Goal: Information Seeking & Learning: Learn about a topic

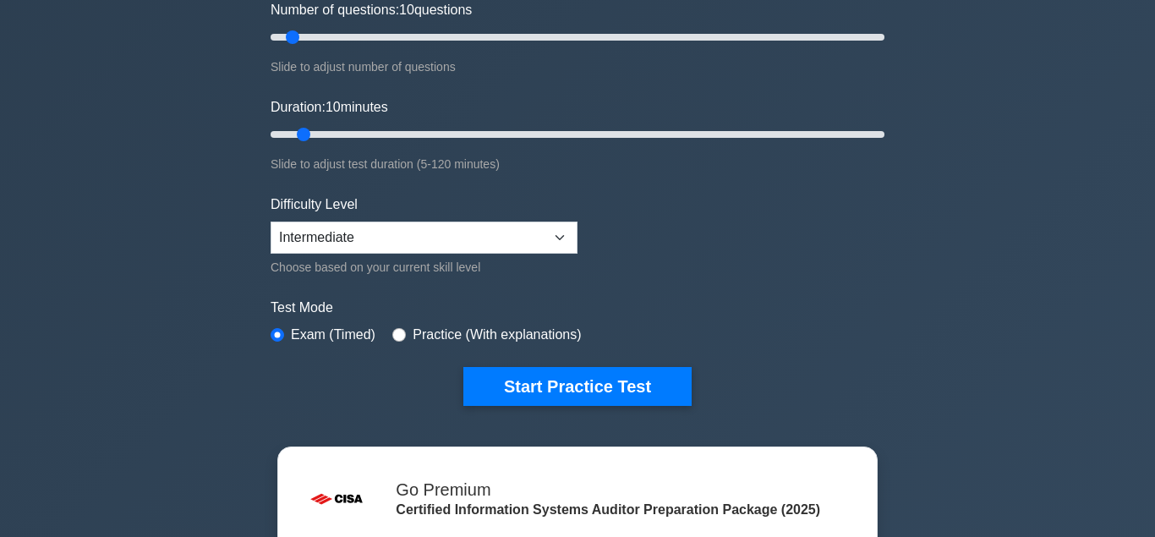
scroll to position [259, 0]
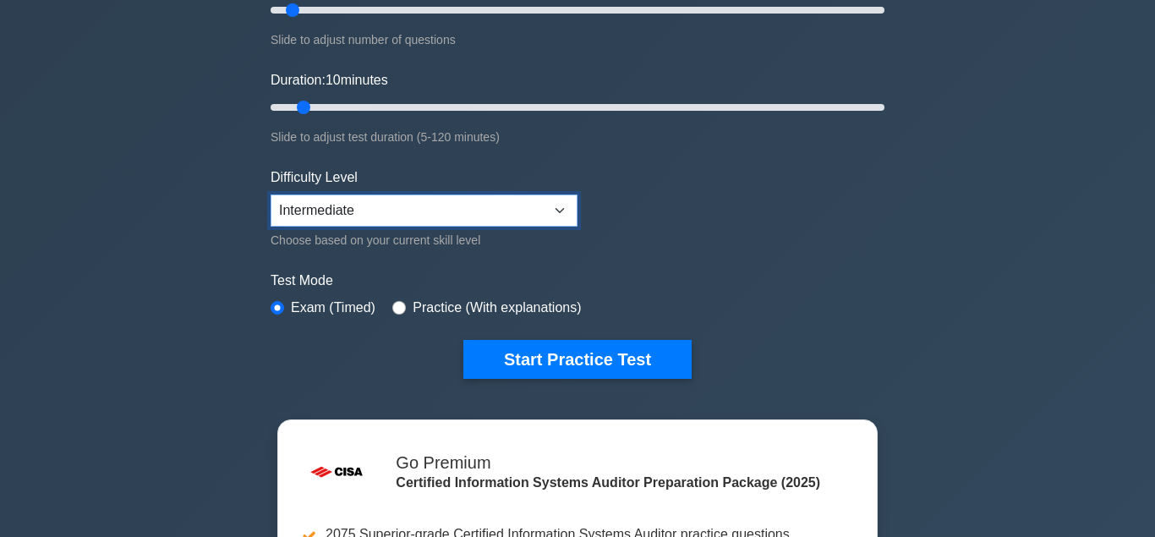
click at [271, 195] on select "Beginner Intermediate Expert" at bounding box center [424, 211] width 307 height 32
click option "Intermediate" at bounding box center [0, 0] width 0 height 0
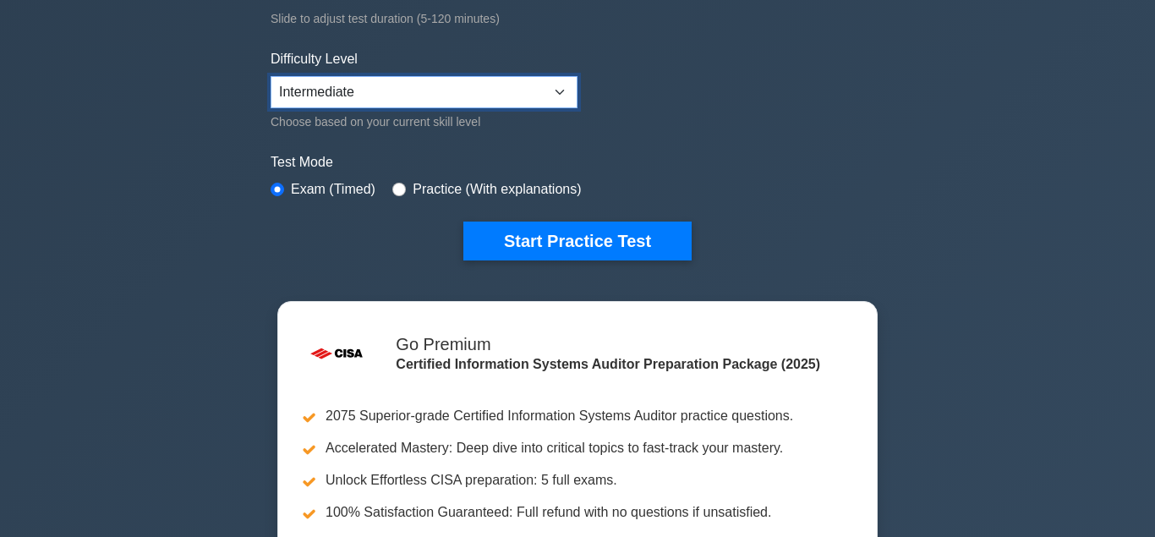
scroll to position [345, 0]
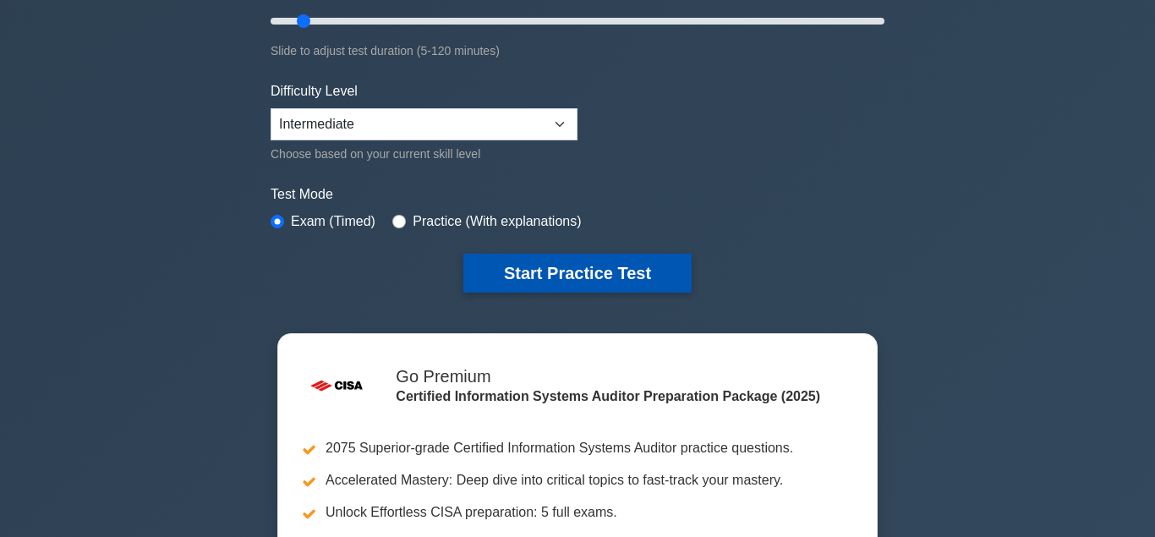
click at [547, 275] on button "Start Practice Test" at bounding box center [577, 273] width 228 height 39
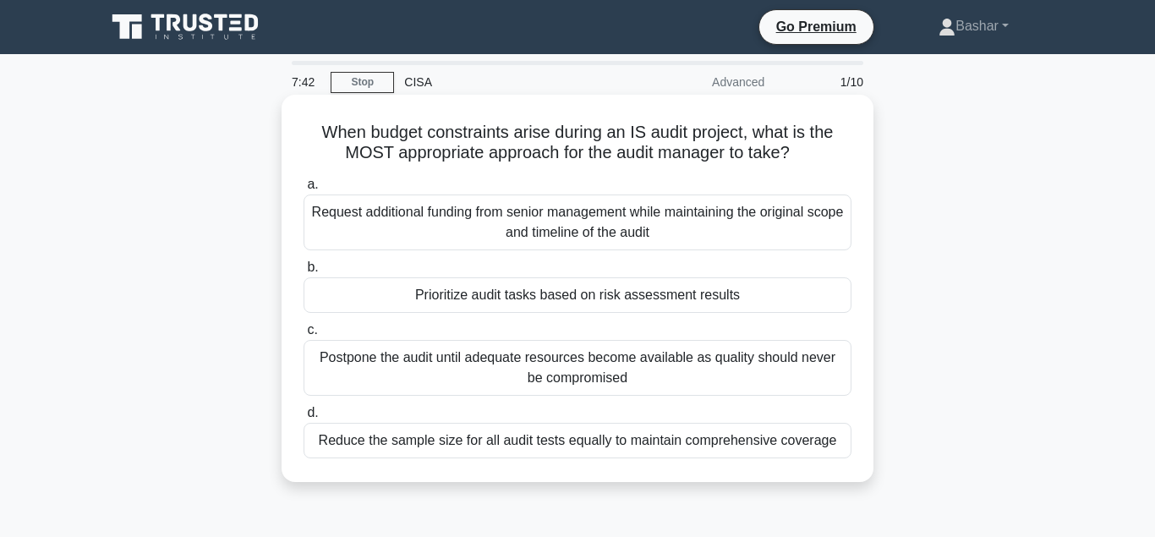
click at [529, 304] on div "Prioritize audit tasks based on risk assessment results" at bounding box center [578, 295] width 548 height 36
click at [304, 273] on input "b. Prioritize audit tasks based on risk assessment results" at bounding box center [304, 267] width 0 height 11
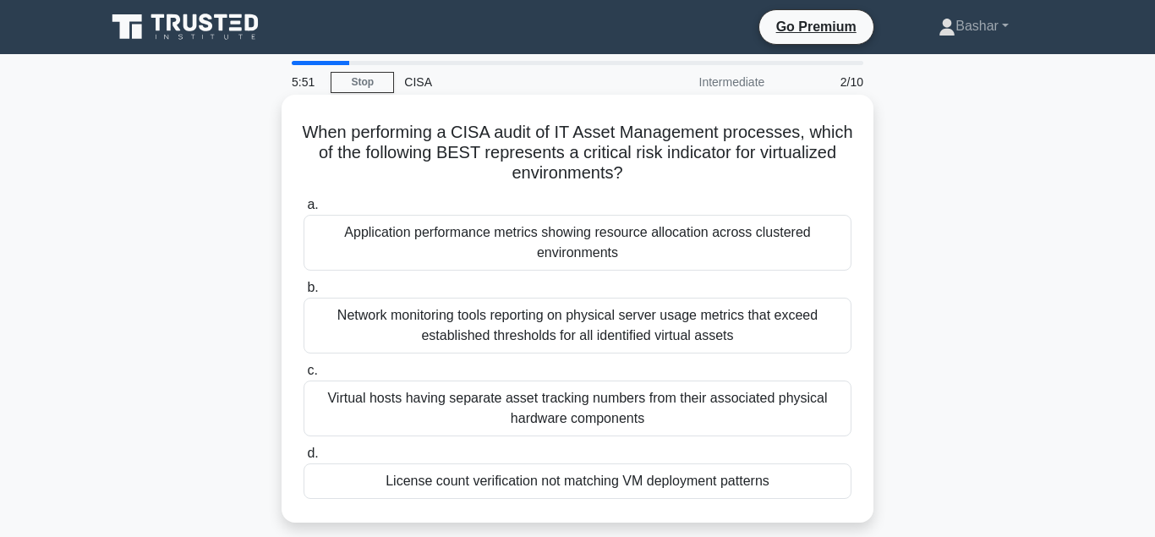
click at [503, 417] on div "Virtual hosts having separate asset tracking numbers from their associated phys…" at bounding box center [578, 409] width 548 height 56
click at [304, 376] on input "c. Virtual hosts having separate asset tracking numbers from their associated p…" at bounding box center [304, 370] width 0 height 11
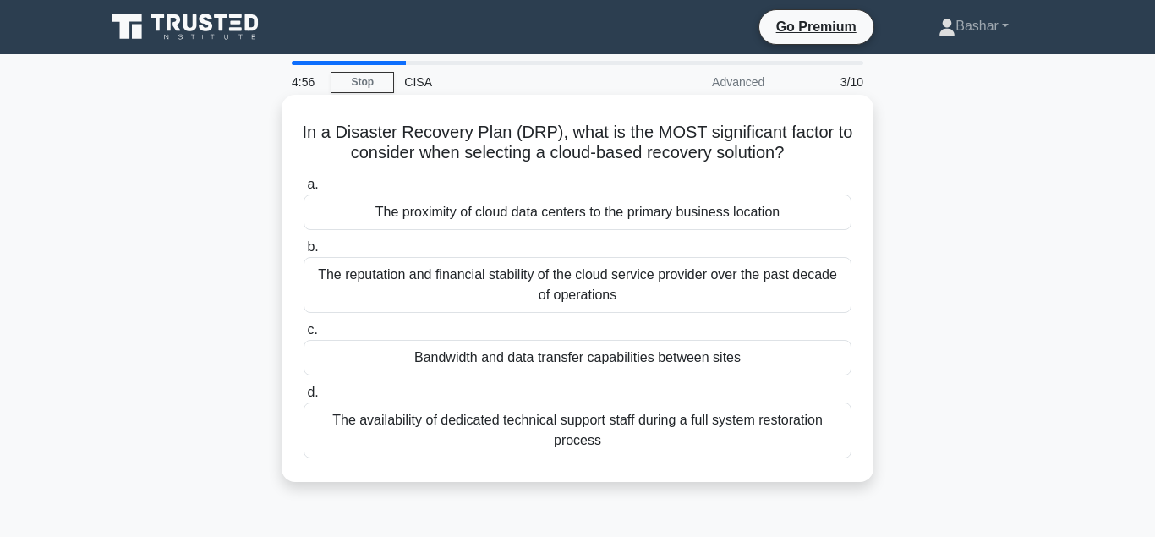
click at [681, 429] on div "The availability of dedicated technical support staff during a full system rest…" at bounding box center [578, 431] width 548 height 56
click at [304, 398] on input "d. The availability of dedicated technical support staff during a full system r…" at bounding box center [304, 392] width 0 height 11
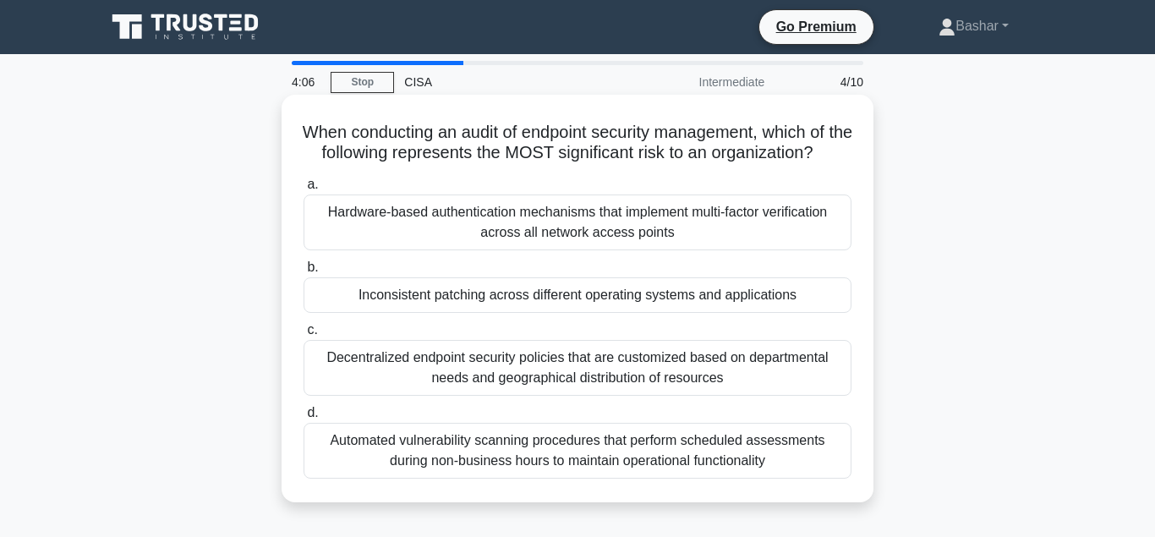
click at [637, 458] on div "Automated vulnerability scanning procedures that perform scheduled assessments …" at bounding box center [578, 451] width 548 height 56
click at [304, 419] on input "d. Automated vulnerability scanning procedures that perform scheduled assessmen…" at bounding box center [304, 413] width 0 height 11
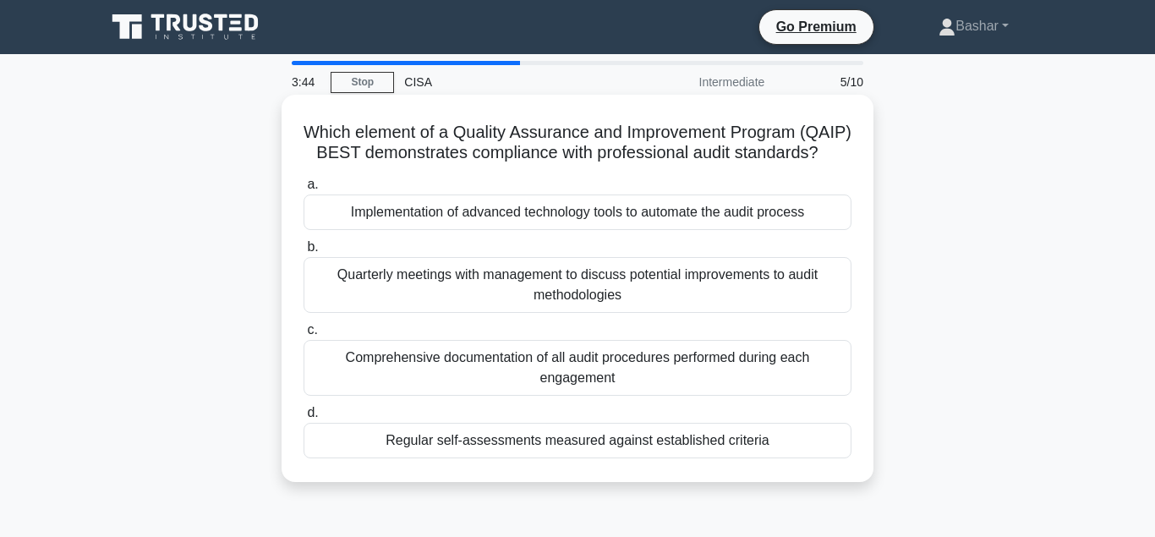
click at [569, 445] on div "Regular self-assessments measured against established criteria" at bounding box center [578, 441] width 548 height 36
click at [304, 419] on input "d. Regular self-assessments measured against established criteria" at bounding box center [304, 413] width 0 height 11
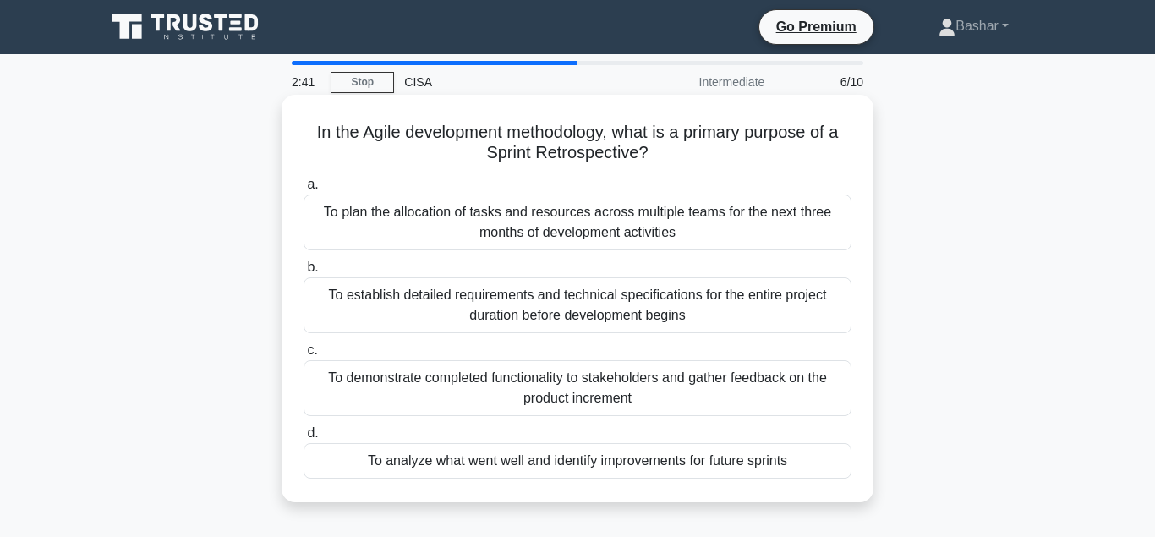
click at [609, 387] on div "To demonstrate completed functionality to stakeholders and gather feedback on t…" at bounding box center [578, 388] width 548 height 56
click at [304, 356] on input "c. To demonstrate completed functionality to stakeholders and gather feedback o…" at bounding box center [304, 350] width 0 height 11
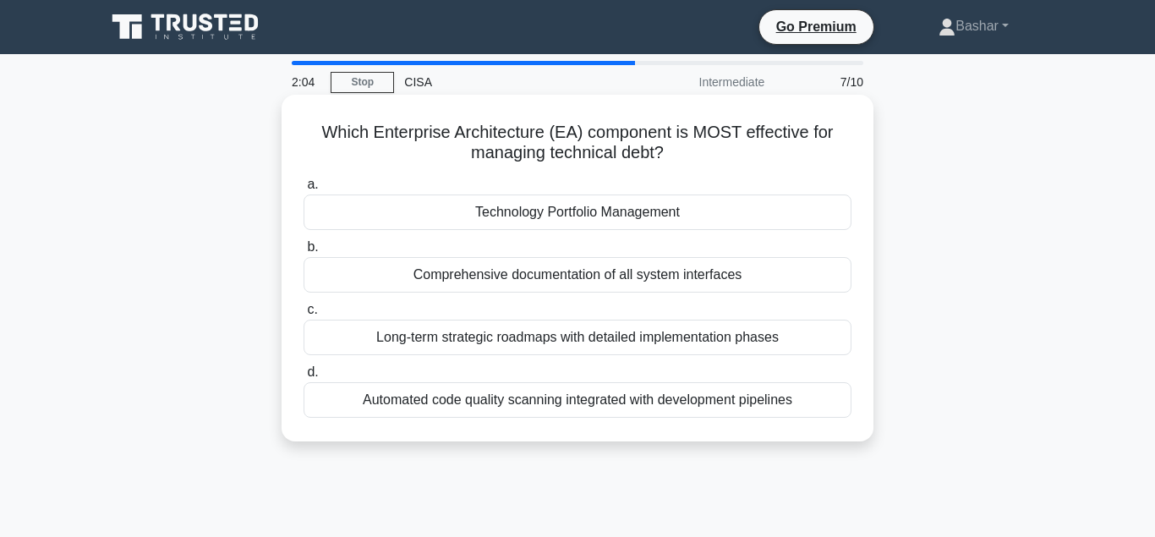
click at [609, 218] on div "Technology Portfolio Management" at bounding box center [578, 213] width 548 height 36
click at [304, 190] on input "a. Technology Portfolio Management" at bounding box center [304, 184] width 0 height 11
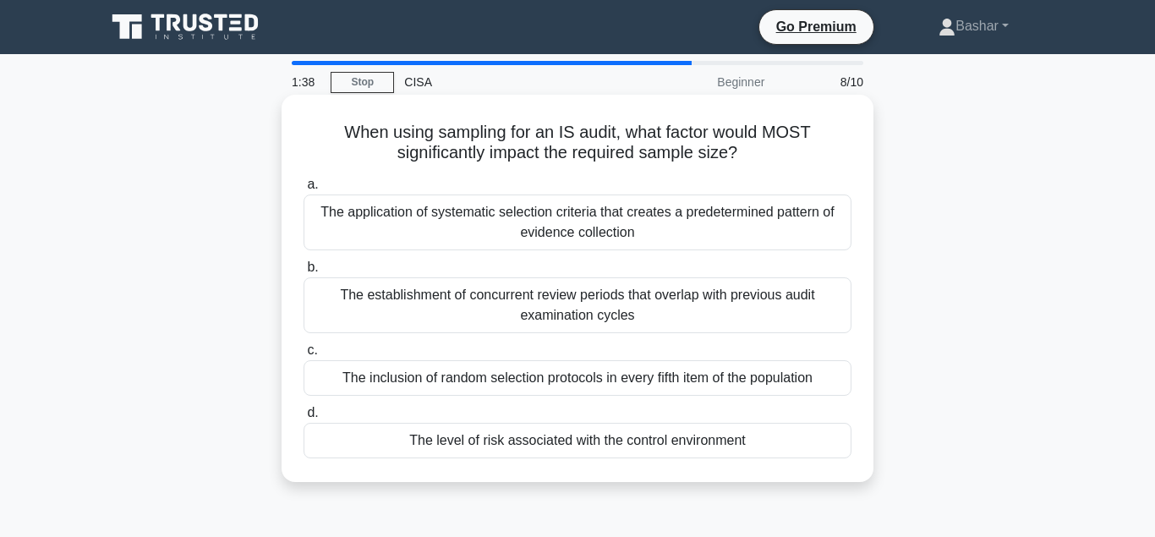
click at [540, 446] on div "The level of risk associated with the control environment" at bounding box center [578, 441] width 548 height 36
click at [304, 419] on input "d. The level of risk associated with the control environment" at bounding box center [304, 413] width 0 height 11
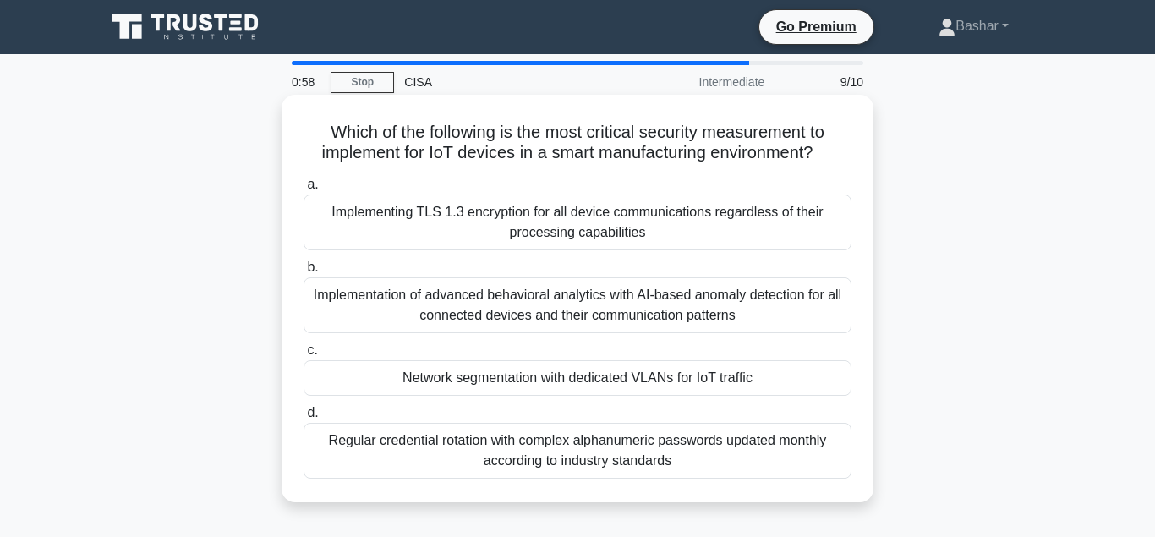
click at [623, 314] on div "Implementation of advanced behavioral analytics with AI-based anomaly detection…" at bounding box center [578, 305] width 548 height 56
click at [304, 273] on input "b. Implementation of advanced behavioral analytics with AI-based anomaly detect…" at bounding box center [304, 267] width 0 height 11
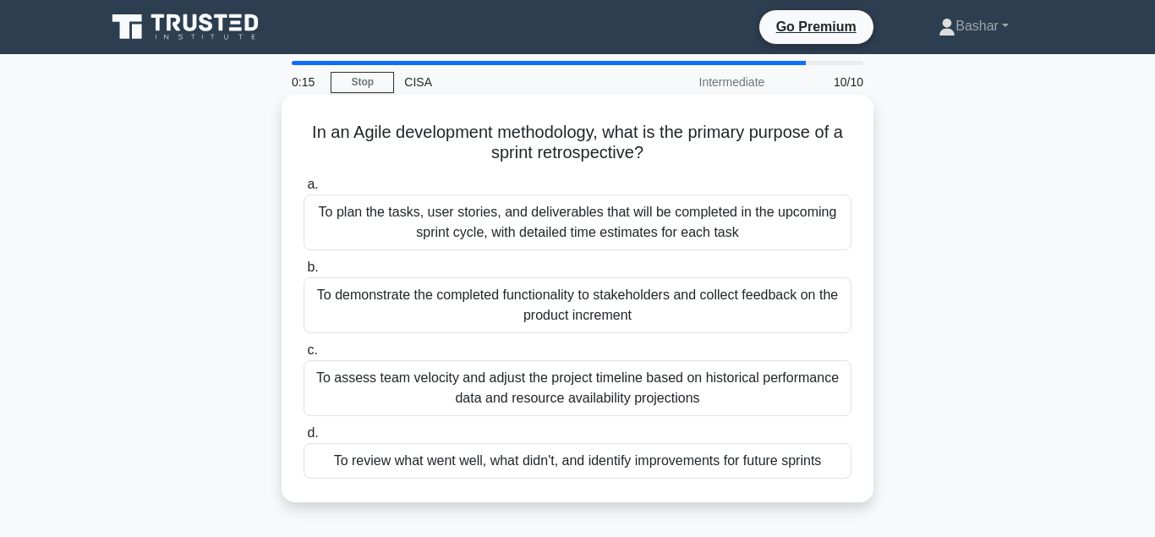
click at [619, 305] on div "To demonstrate the completed functionality to stakeholders and collect feedback…" at bounding box center [578, 305] width 548 height 56
click at [304, 273] on input "b. To demonstrate the completed functionality to stakeholders and collect feedb…" at bounding box center [304, 267] width 0 height 11
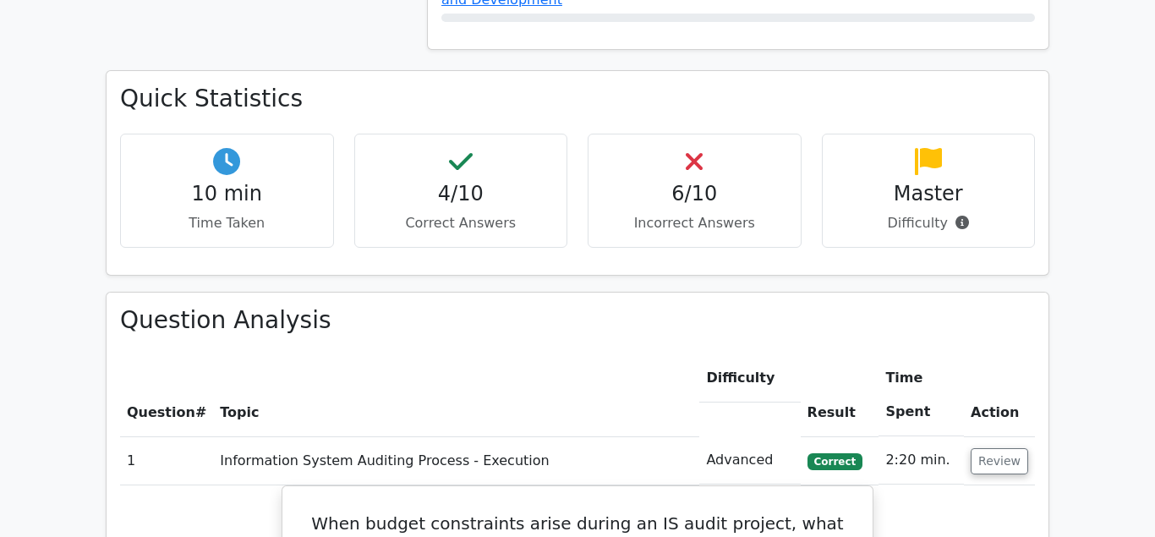
scroll to position [1208, 0]
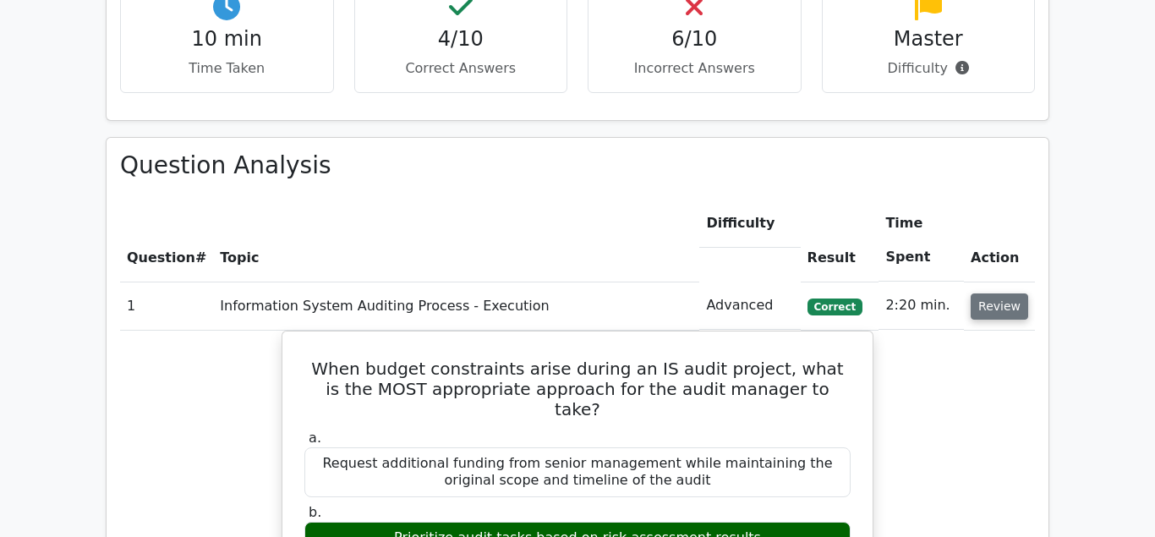
click at [1002, 293] on button "Review" at bounding box center [1000, 306] width 58 height 26
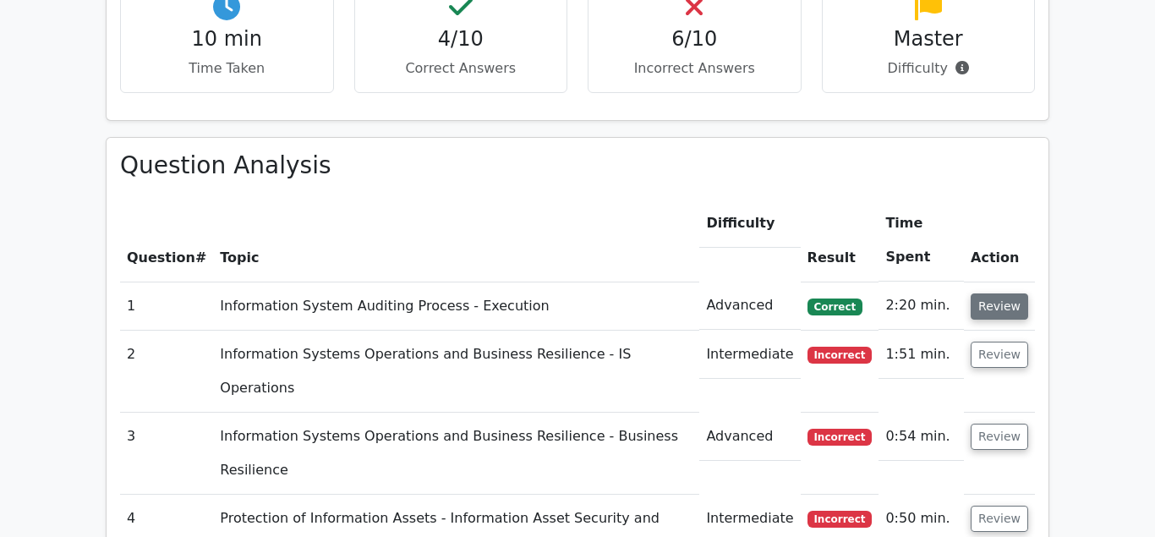
click at [1005, 293] on button "Review" at bounding box center [1000, 306] width 58 height 26
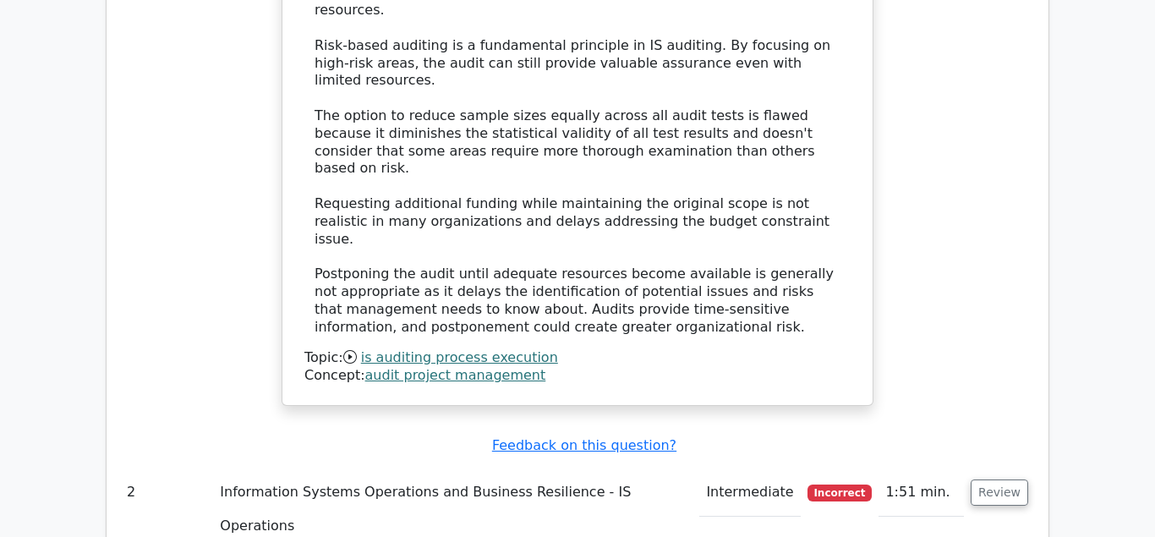
scroll to position [2157, 0]
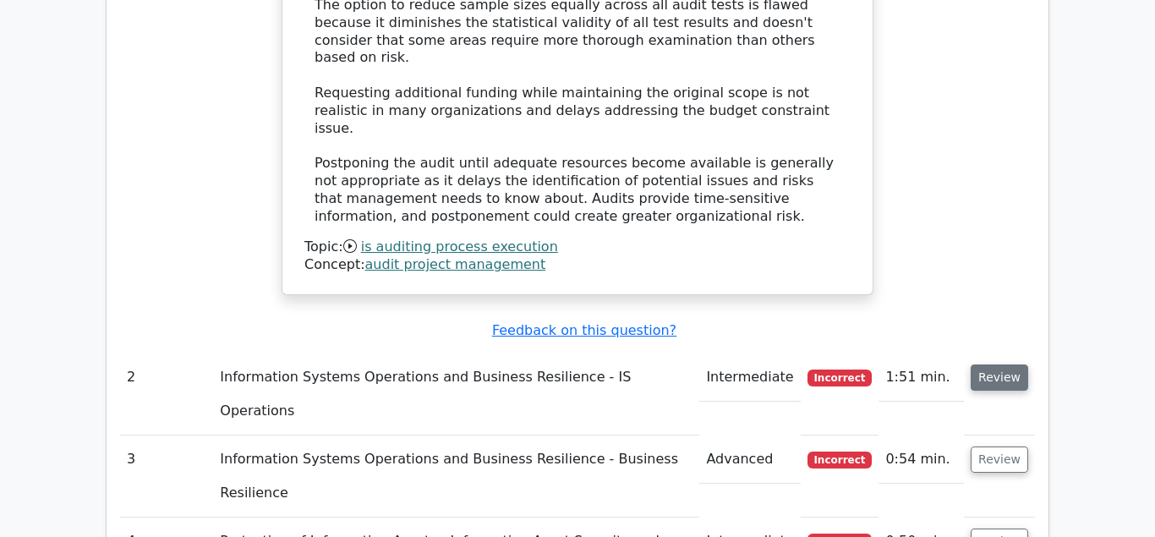
click at [995, 365] on button "Review" at bounding box center [1000, 378] width 58 height 26
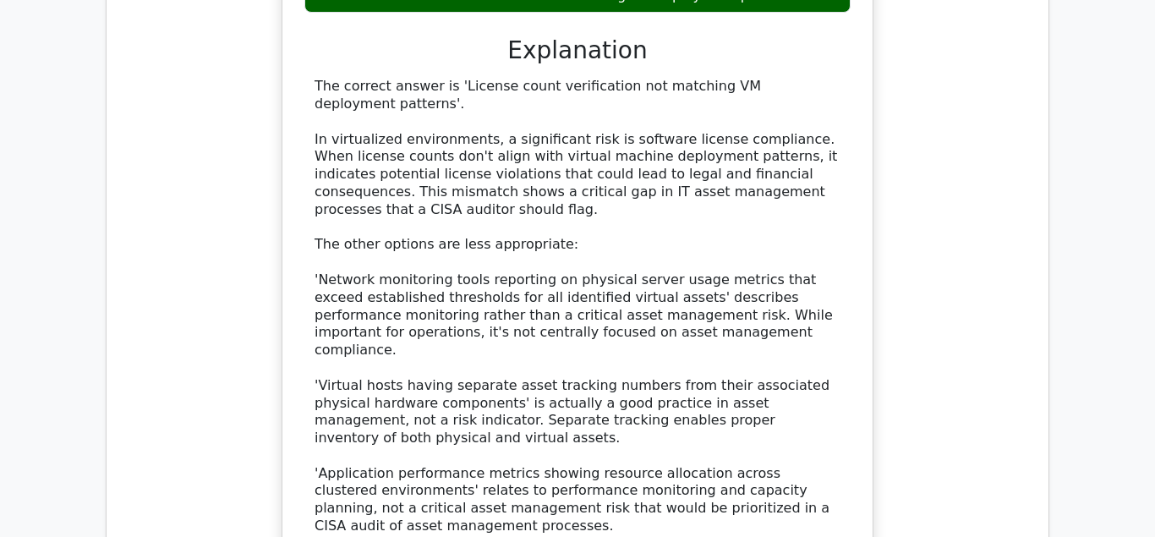
scroll to position [3106, 0]
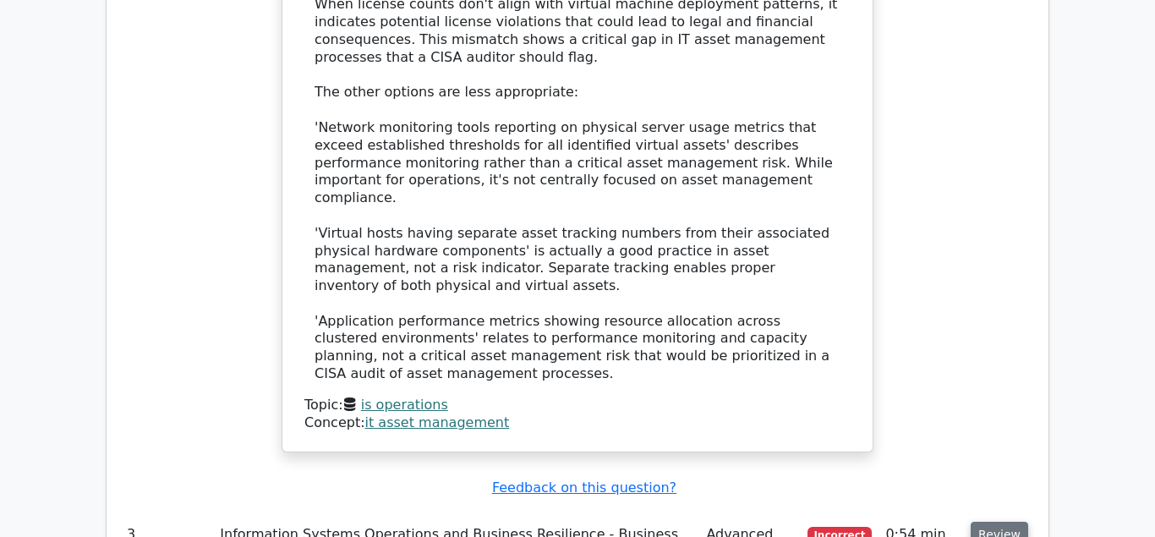
click at [1011, 522] on button "Review" at bounding box center [1000, 535] width 58 height 26
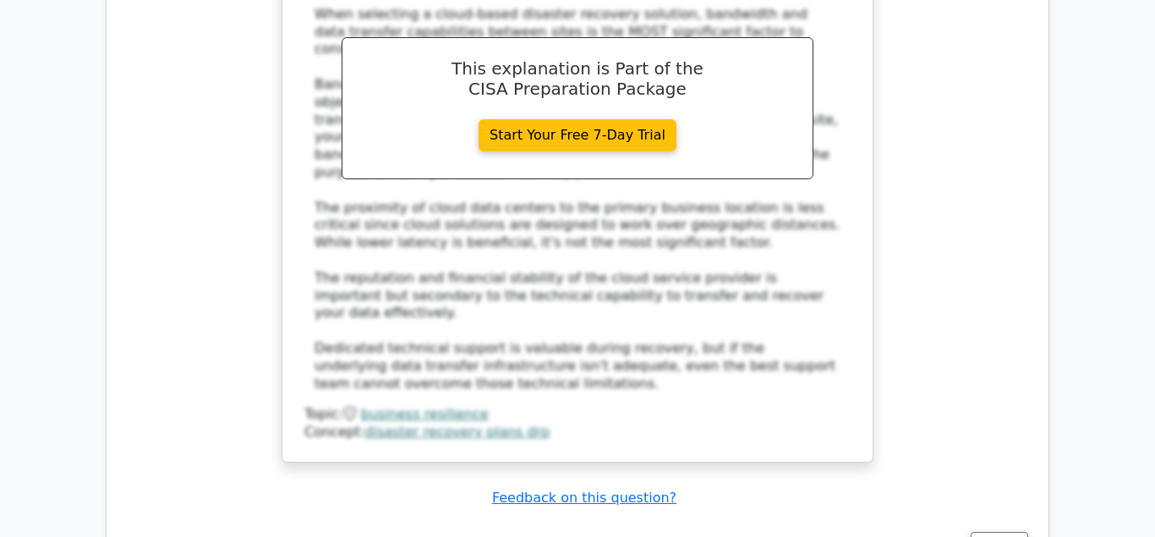
scroll to position [4141, 0]
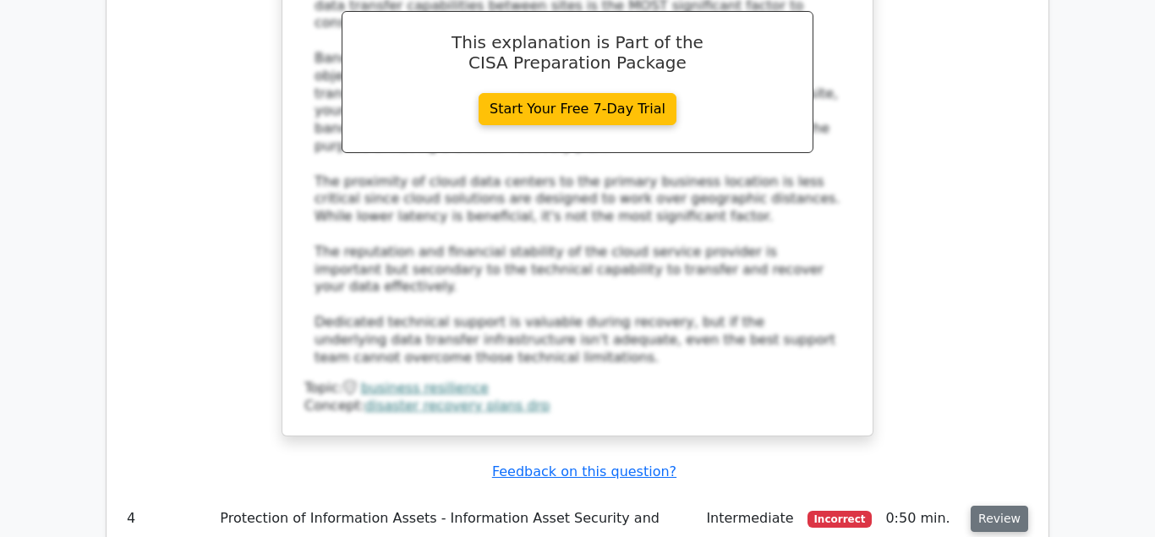
click at [992, 506] on button "Review" at bounding box center [1000, 519] width 58 height 26
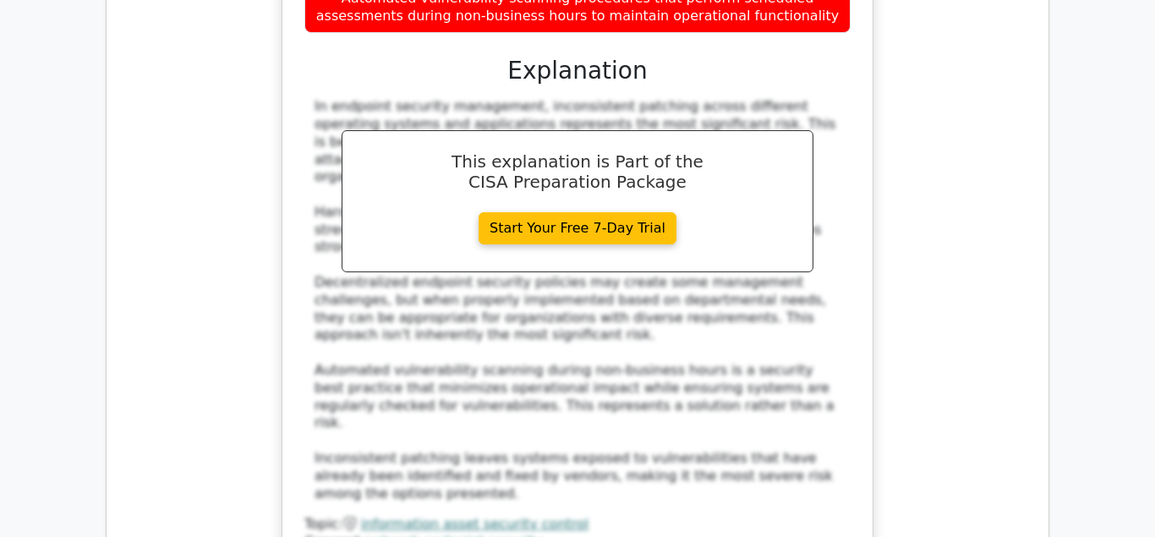
scroll to position [5090, 0]
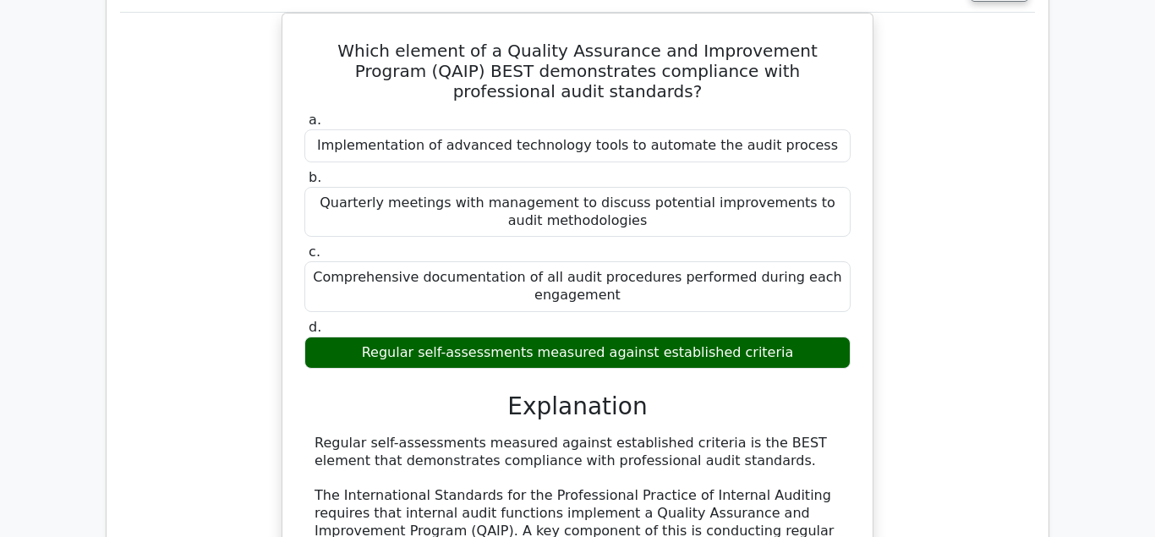
scroll to position [5953, 0]
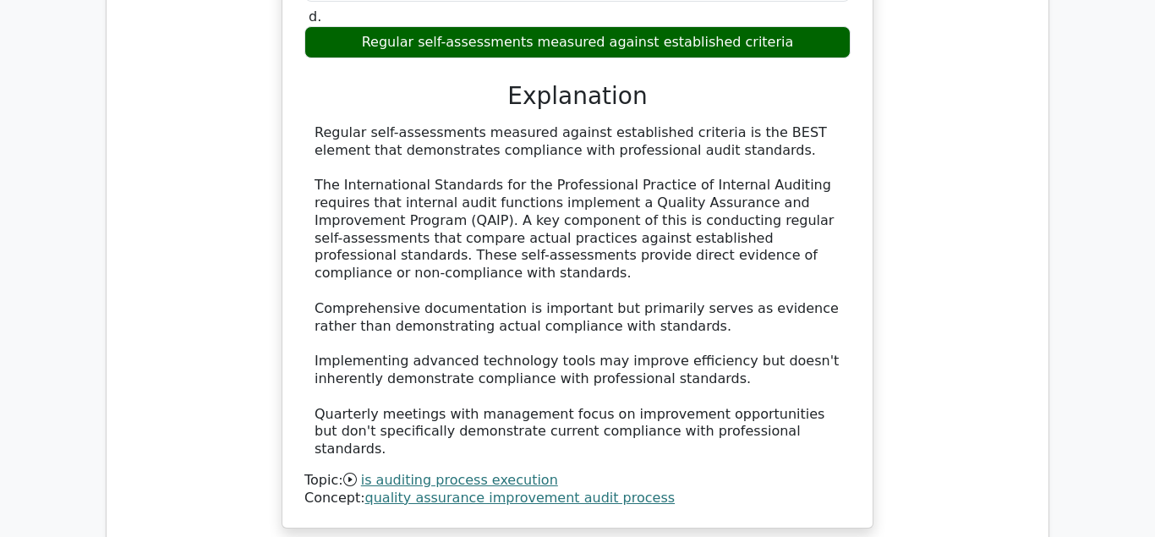
scroll to position [6039, 0]
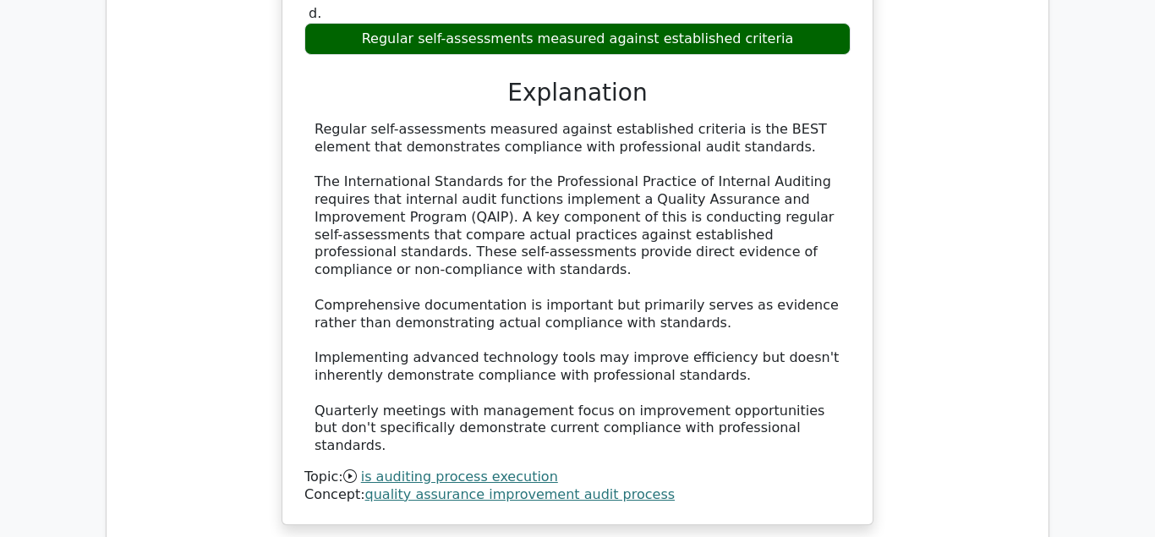
drag, startPoint x: 503, startPoint y: 178, endPoint x: 701, endPoint y: 178, distance: 197.9
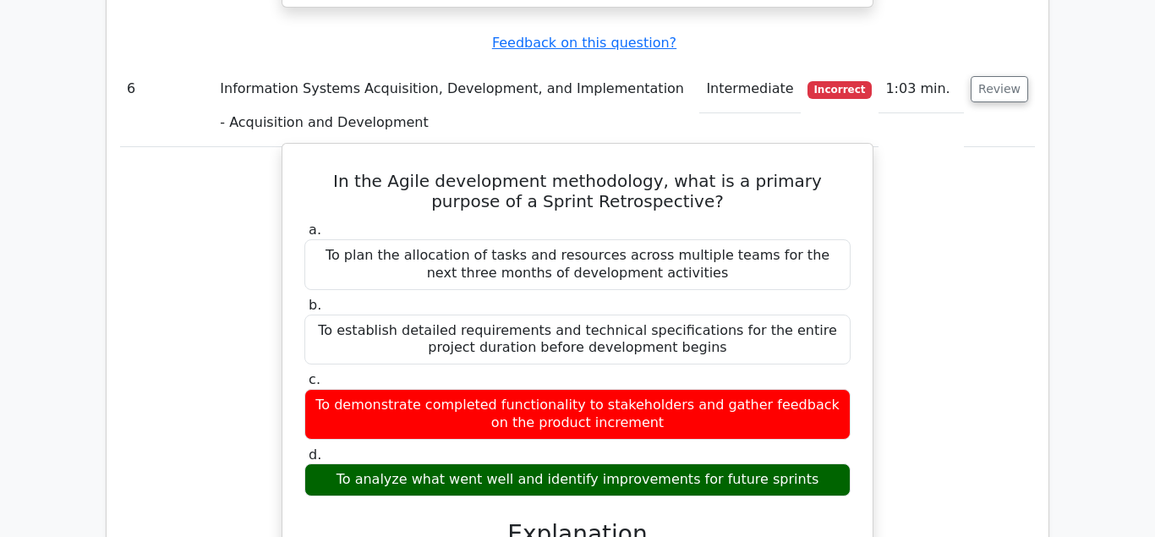
scroll to position [6815, 0]
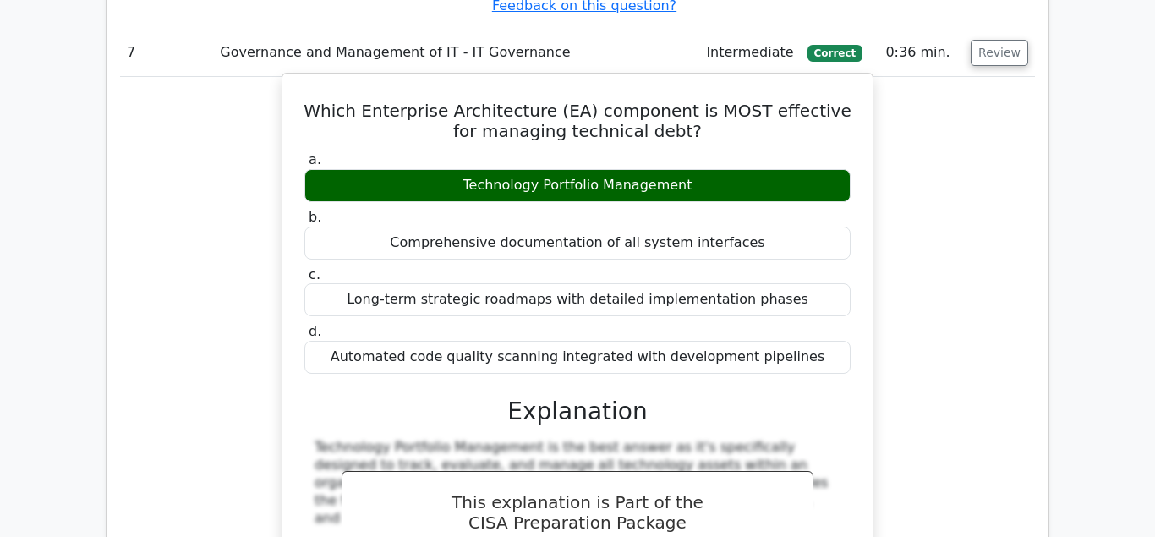
scroll to position [7764, 0]
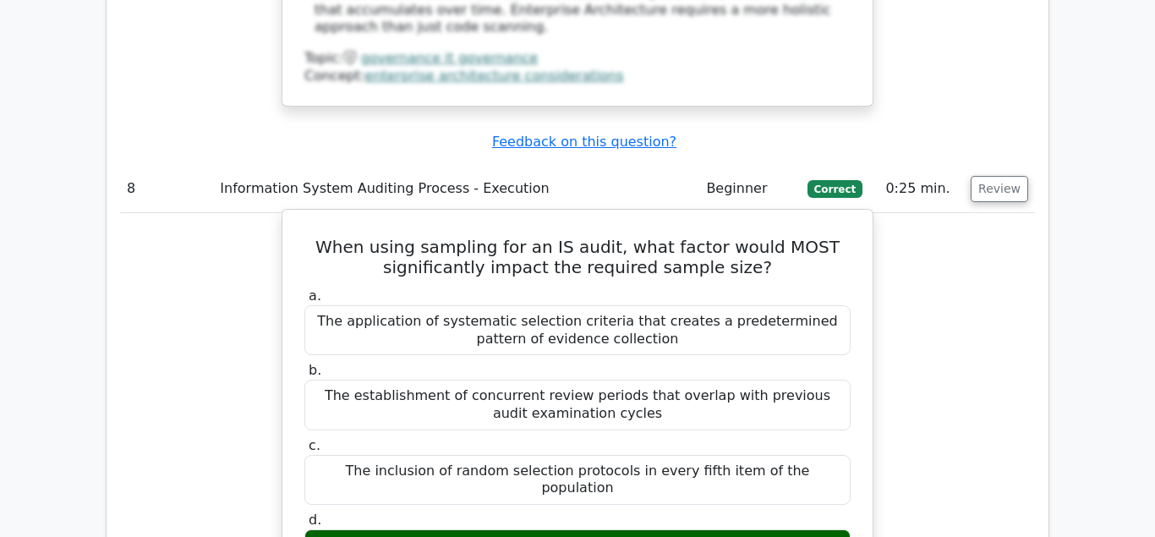
scroll to position [8713, 0]
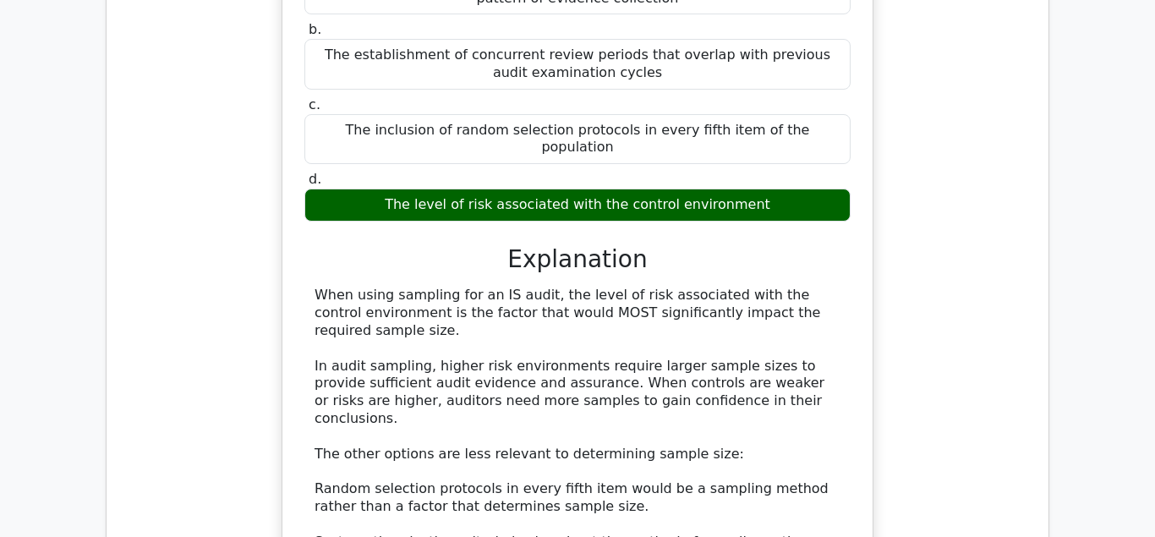
drag, startPoint x: 406, startPoint y: 424, endPoint x: 840, endPoint y: 447, distance: 434.5
drag, startPoint x: 614, startPoint y: 482, endPoint x: 598, endPoint y: 480, distance: 16.2
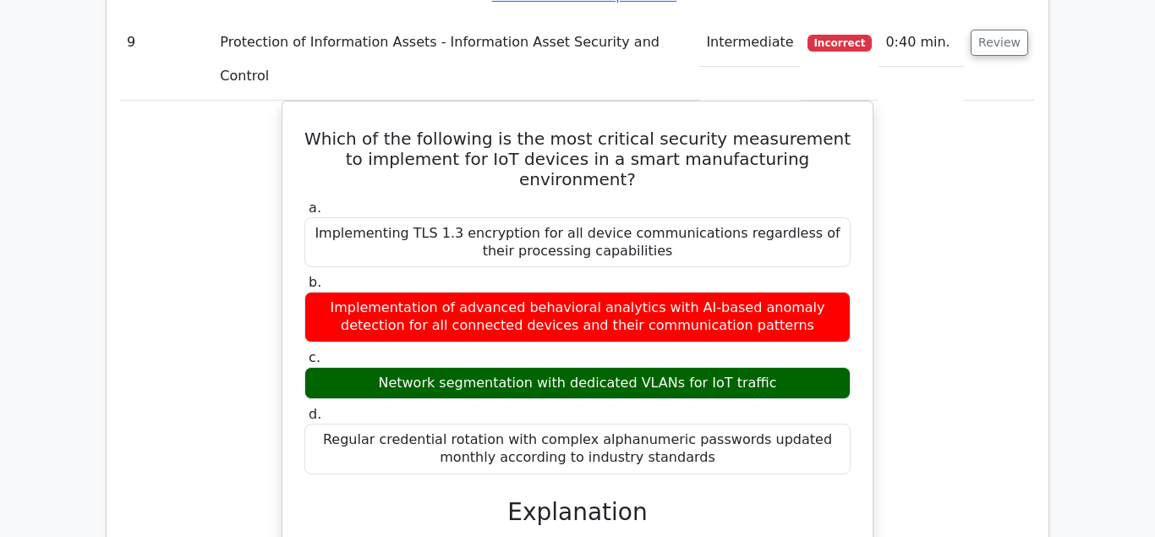
scroll to position [9576, 0]
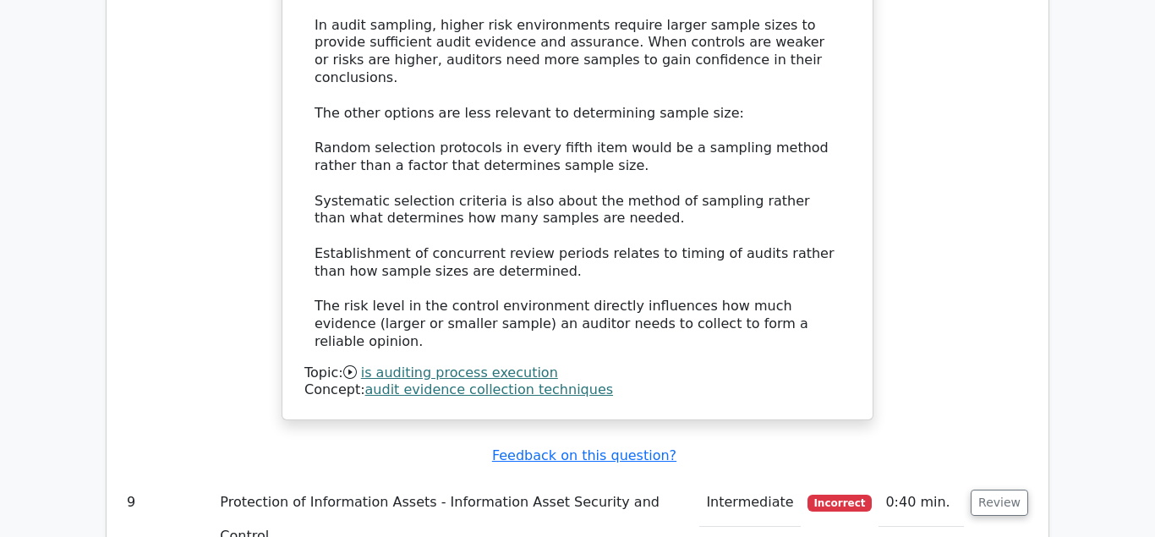
scroll to position [8995, 0]
